Goal: Information Seeking & Learning: Learn about a topic

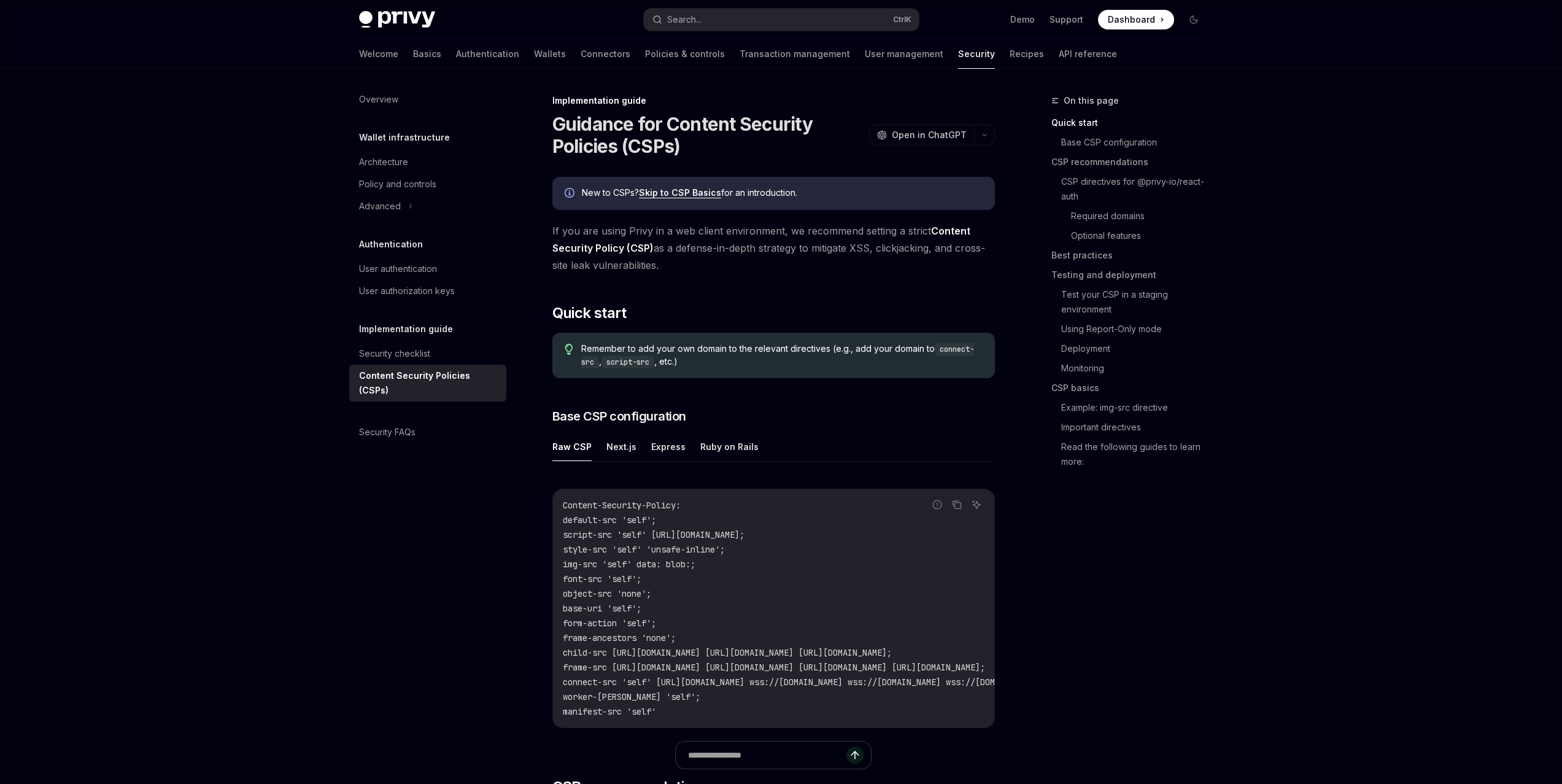
scroll to position [397, 0]
